Goal: Information Seeking & Learning: Learn about a topic

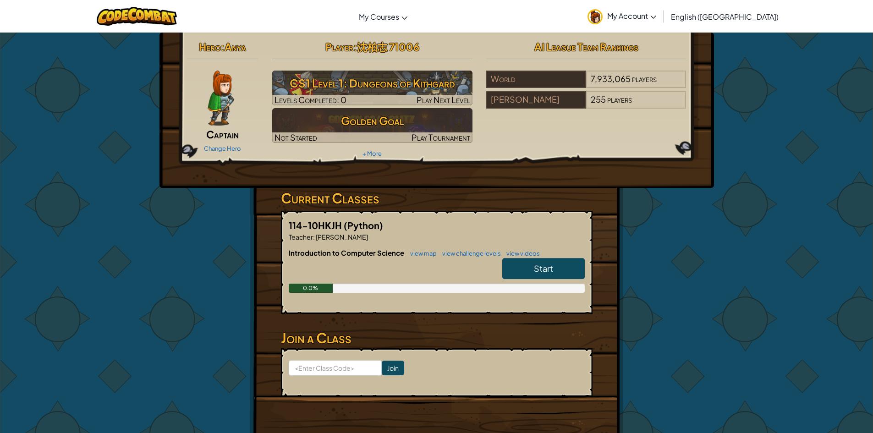
click at [542, 269] on span "Start" at bounding box center [543, 268] width 19 height 11
click at [548, 270] on span "Start" at bounding box center [543, 268] width 19 height 11
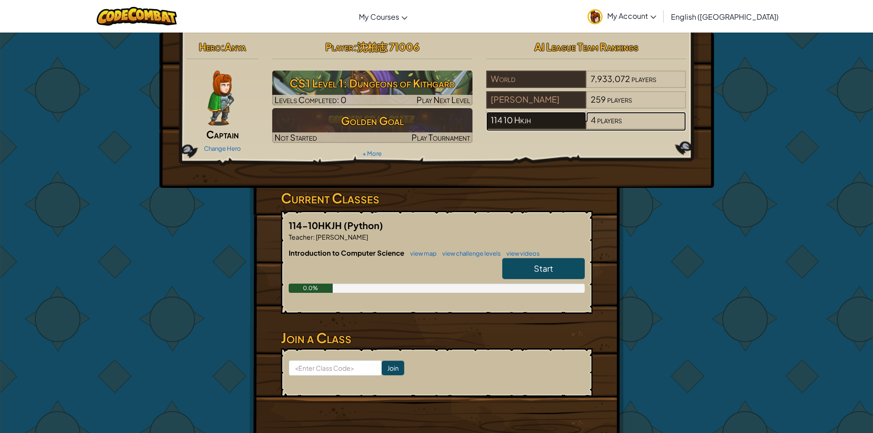
click at [552, 128] on div "114 10 Hkjh" at bounding box center [536, 120] width 100 height 17
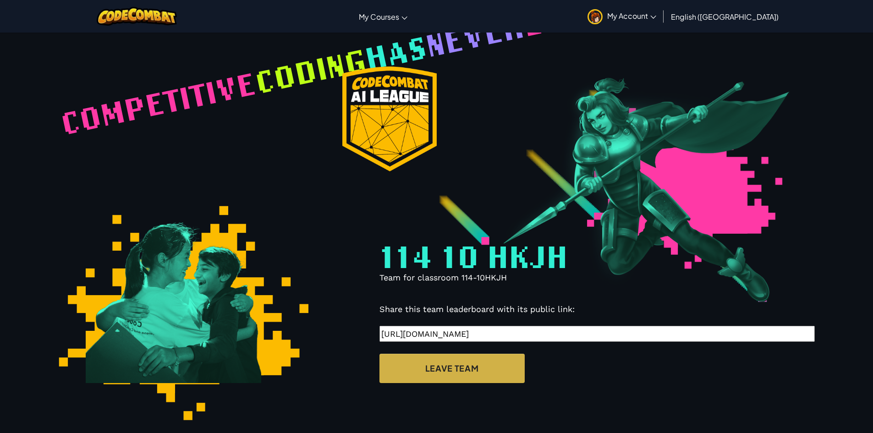
select select "68a28a5788eeb525a668273a"
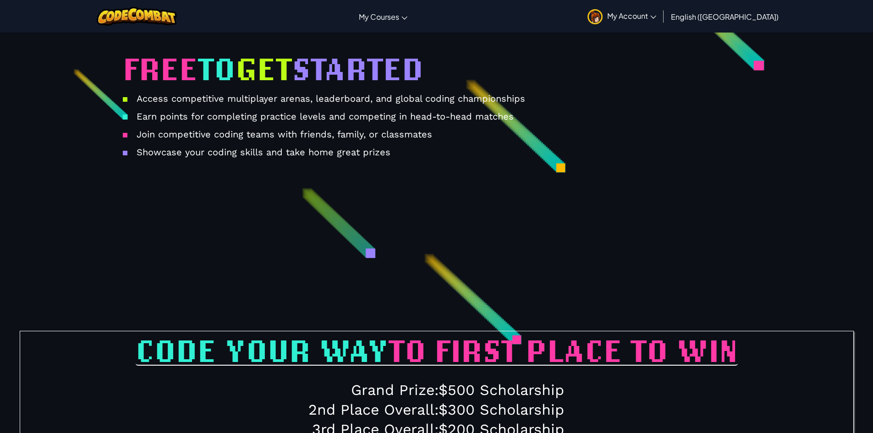
scroll to position [1061, 0]
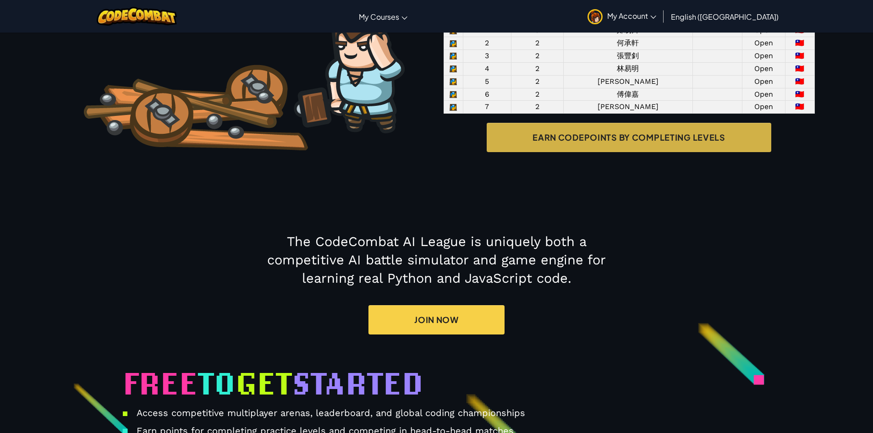
scroll to position [0, 0]
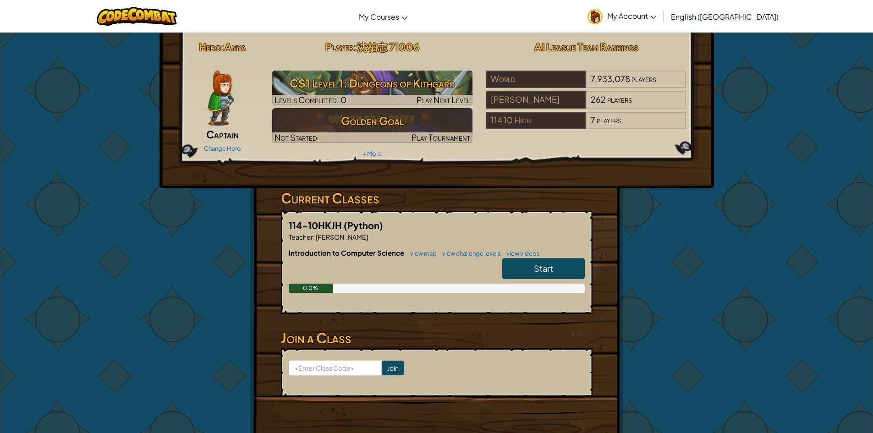
drag, startPoint x: 580, startPoint y: 254, endPoint x: 636, endPoint y: 293, distance: 68.4
click at [636, 293] on div "Hero : Anya Captain Change Hero Player : 沈柏志 71006 CS1 Level 1: Dungeons of Kit…" at bounding box center [437, 240] width 536 height 415
click at [754, 20] on span "English ([GEOGRAPHIC_DATA])" at bounding box center [725, 17] width 108 height 10
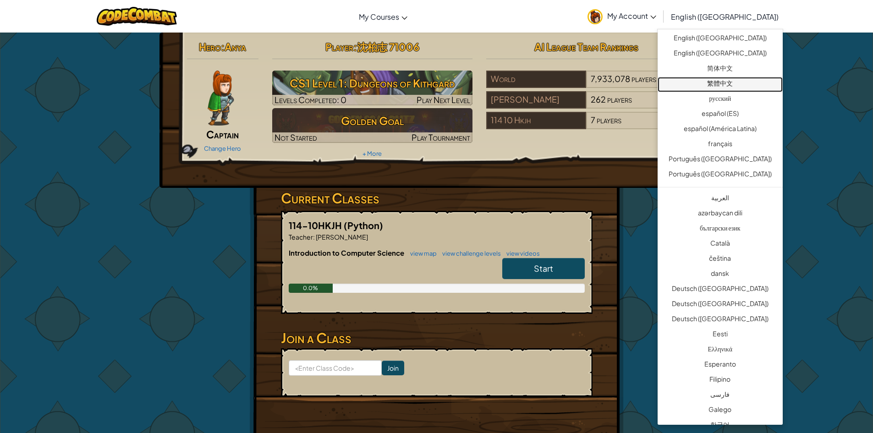
click at [718, 83] on link "繁體中文" at bounding box center [720, 84] width 125 height 15
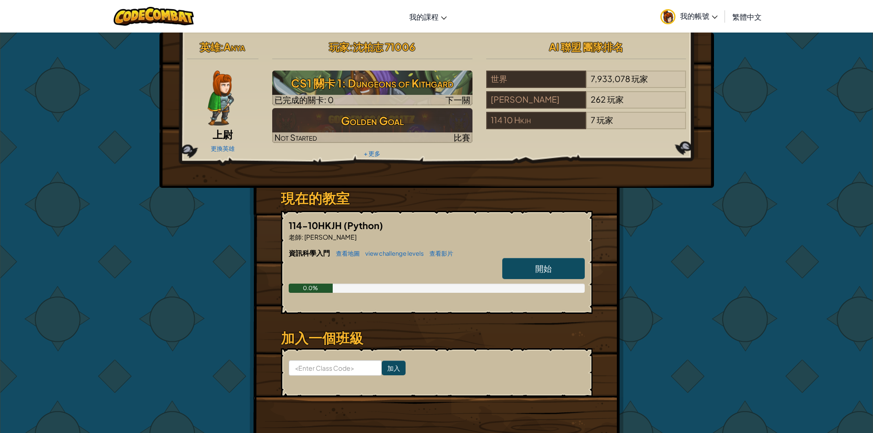
click at [553, 269] on link "開始" at bounding box center [543, 268] width 83 height 21
select select "zh-HANT"
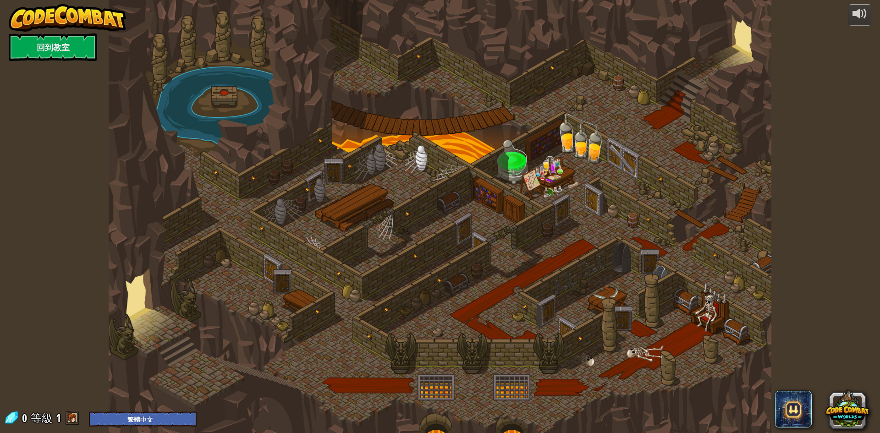
select select "zh-HANT"
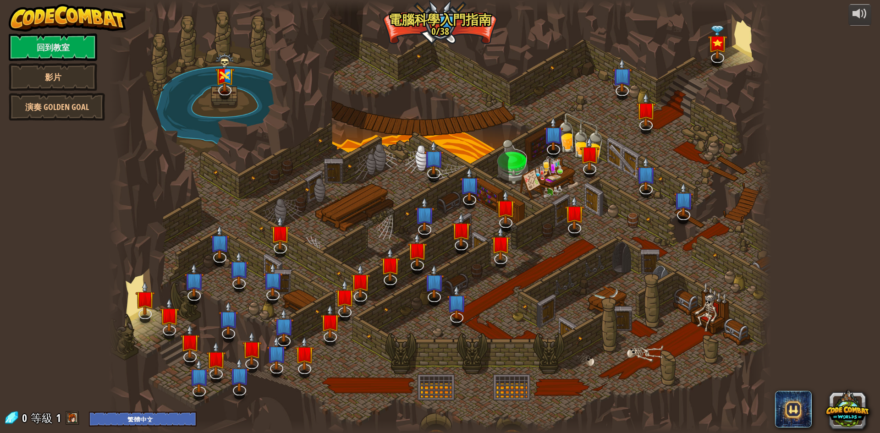
select select "zh-HANT"
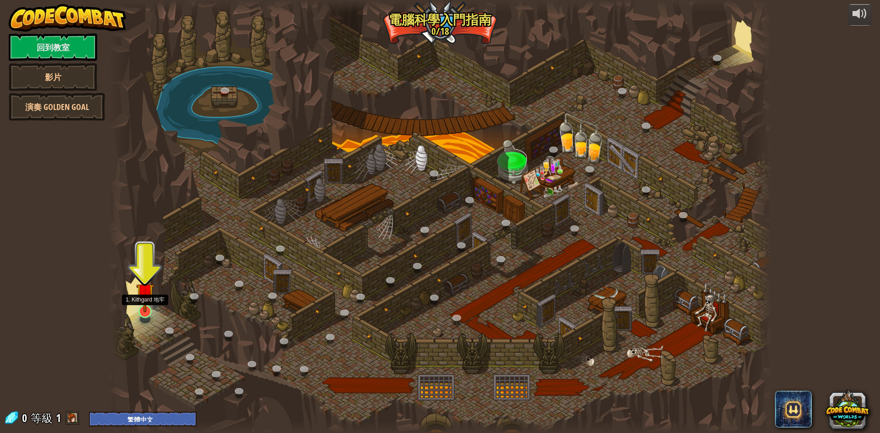
click at [151, 303] on img at bounding box center [145, 292] width 18 height 41
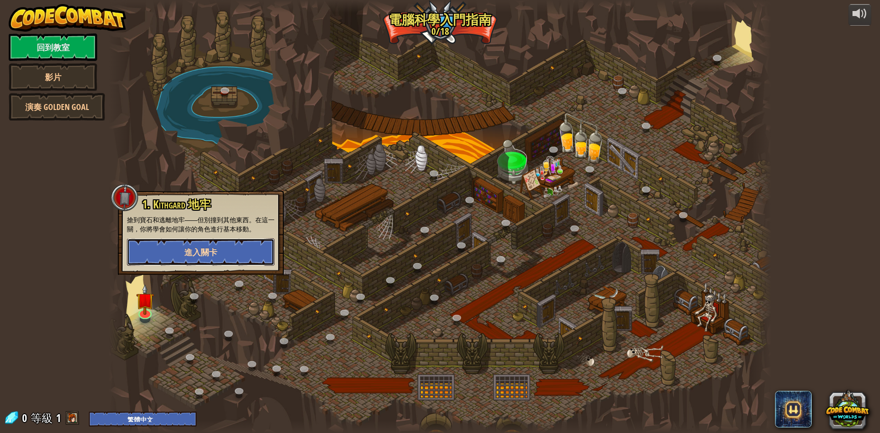
click at [165, 254] on button "進入關卡" at bounding box center [201, 252] width 148 height 28
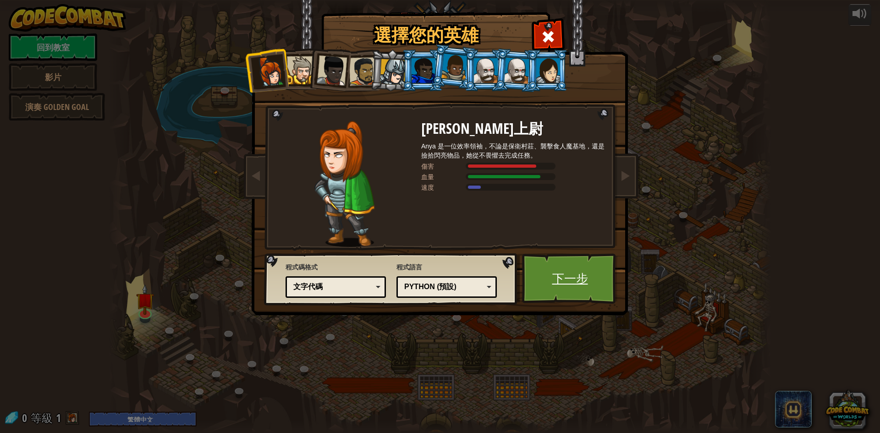
click at [552, 283] on link "下一步" at bounding box center [570, 278] width 96 height 50
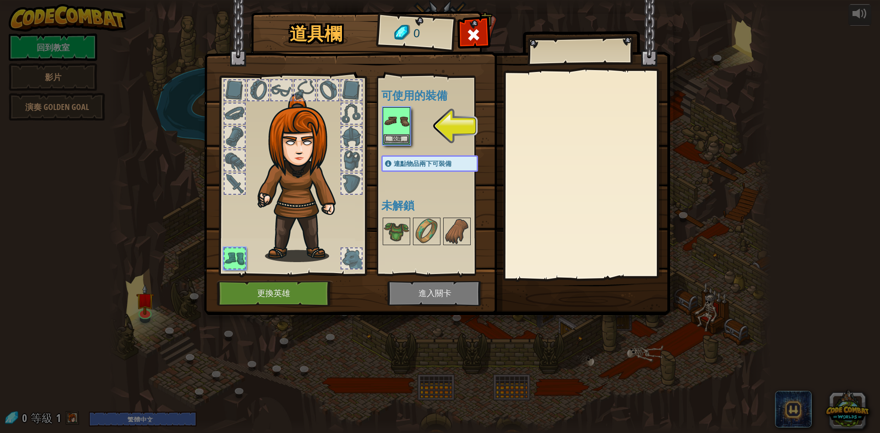
click at [465, 297] on img at bounding box center [437, 149] width 466 height 333
click at [559, 143] on div at bounding box center [587, 175] width 162 height 206
click at [396, 132] on img at bounding box center [397, 121] width 26 height 26
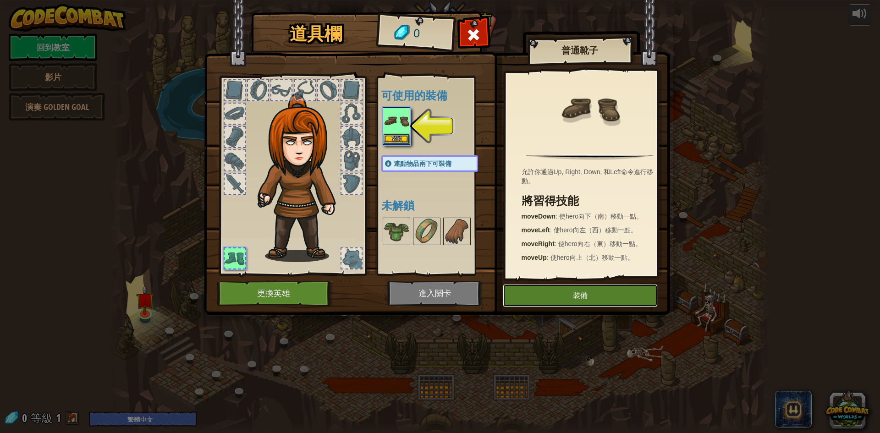
click at [538, 294] on button "裝備" at bounding box center [580, 295] width 155 height 23
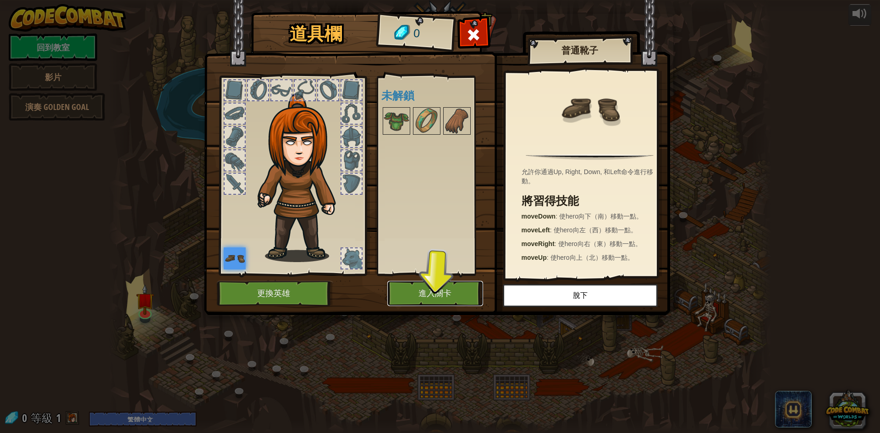
click at [435, 297] on button "進入關卡" at bounding box center [435, 293] width 96 height 25
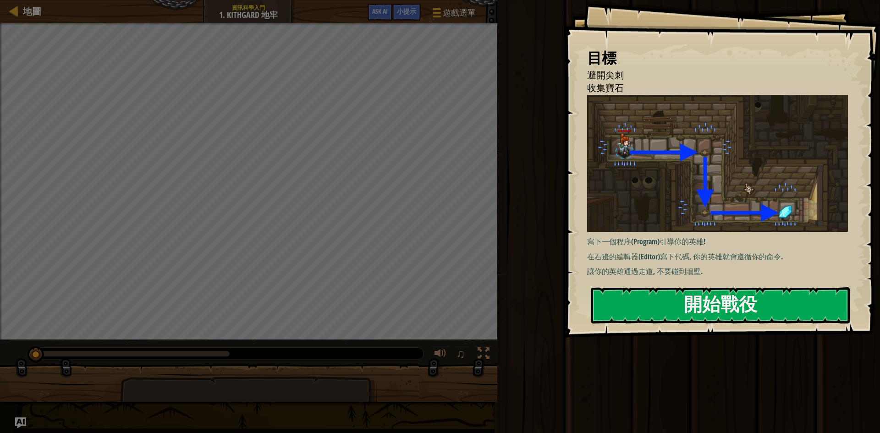
click at [778, 267] on p "讓你的英雄通過走道, 不要碰到牆壁." at bounding box center [721, 271] width 268 height 11
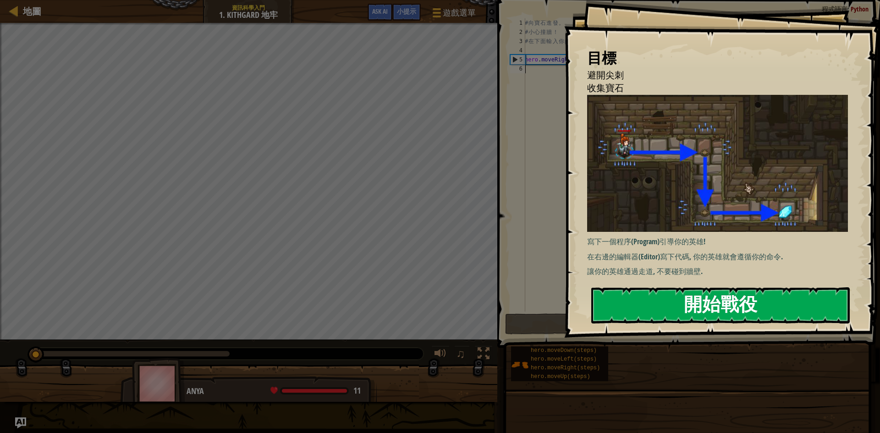
click at [764, 321] on button "開始戰役" at bounding box center [720, 305] width 259 height 36
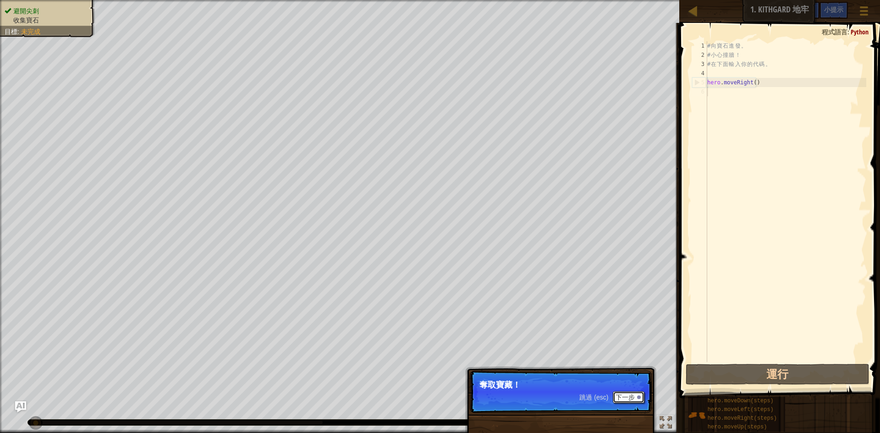
click at [633, 402] on button "下一步" at bounding box center [629, 397] width 32 height 12
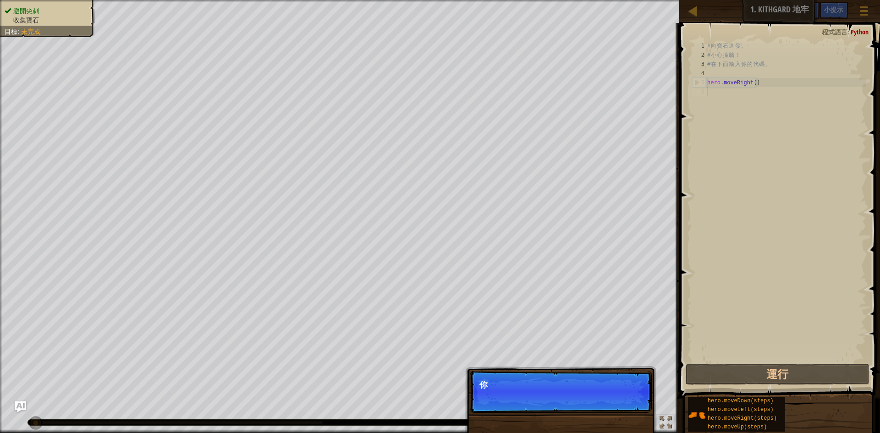
scroll to position [4, 0]
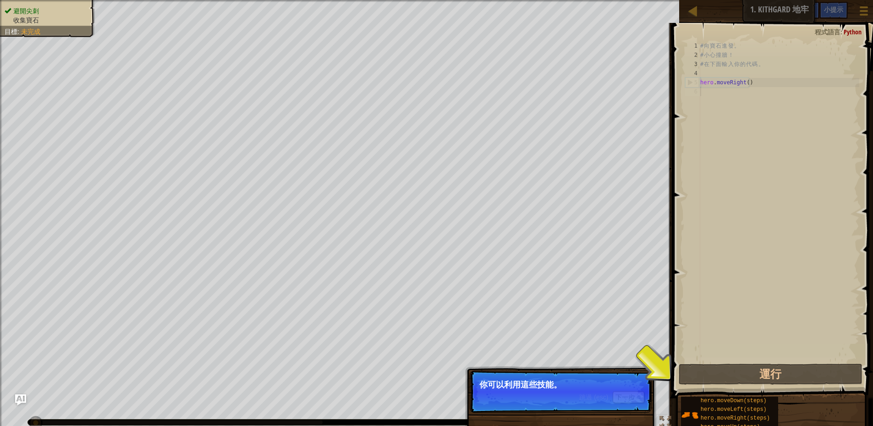
click at [716, 96] on div "# 向 寶 石 進 發 。 # 小 心 撞 牆 ！ # 在 下 面 輸 入 你 的 代 碼 。 hero . moveRight ( )" at bounding box center [779, 210] width 161 height 339
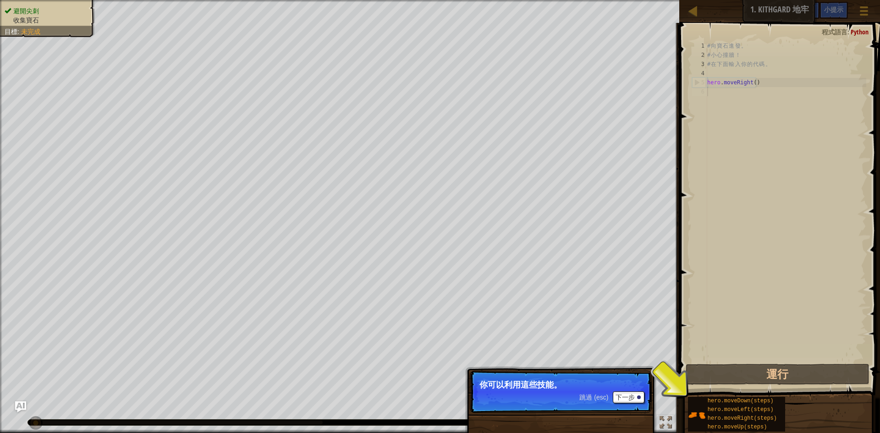
click at [745, 109] on div "# 向 寶 石 進 發 。 # 小 心 撞 牆 ！ # 在 下 面 輸 入 你 的 代 碼 。 hero . moveRight ( )" at bounding box center [785, 210] width 161 height 339
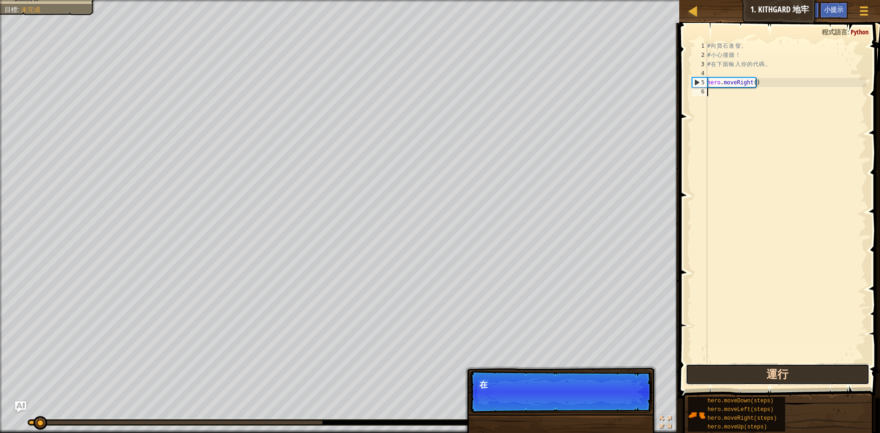
click at [764, 377] on button "運行" at bounding box center [778, 374] width 184 height 21
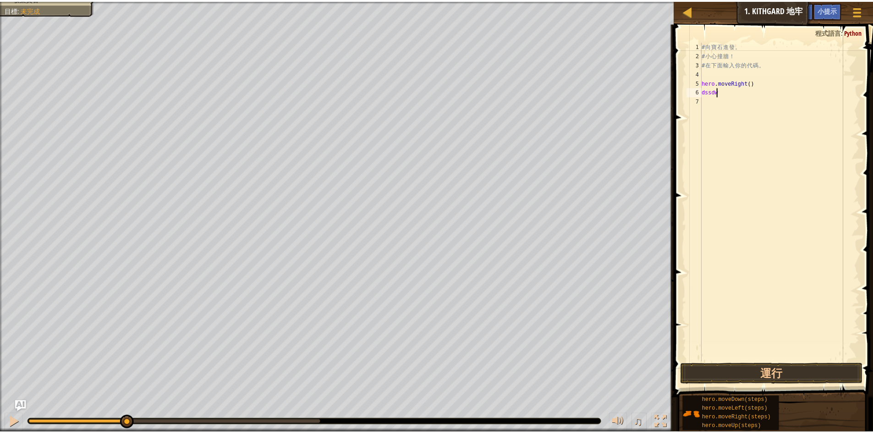
scroll to position [4, 1]
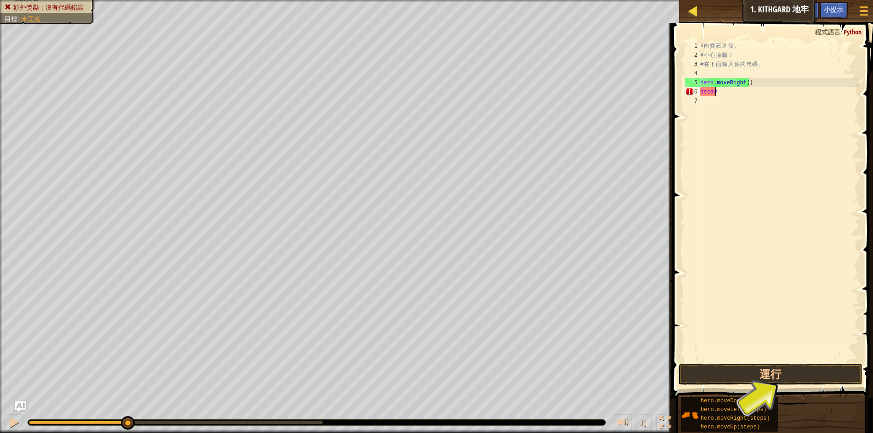
type textarea "d"
